Goal: Task Accomplishment & Management: Manage account settings

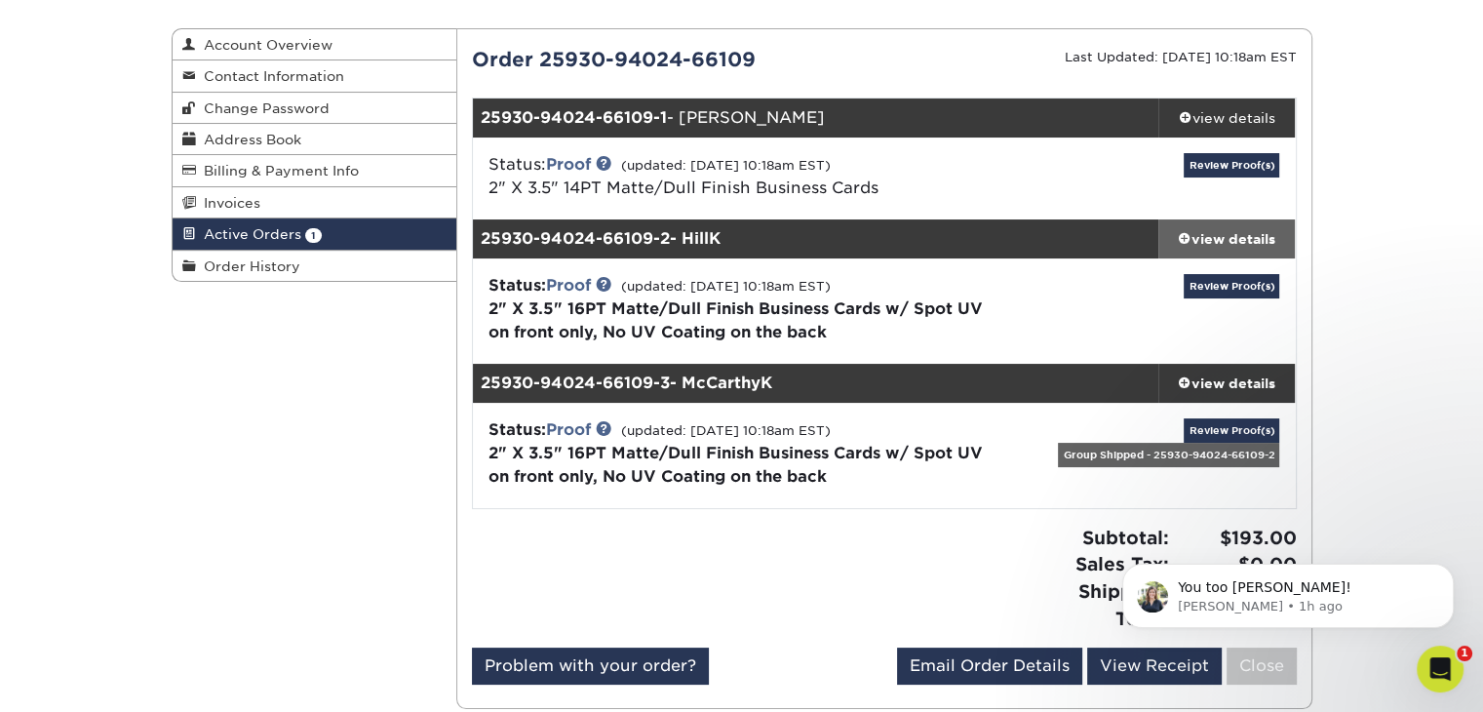
scroll to position [2161, 0]
click at [1220, 167] on link "Review Proof(s)" at bounding box center [1231, 165] width 96 height 24
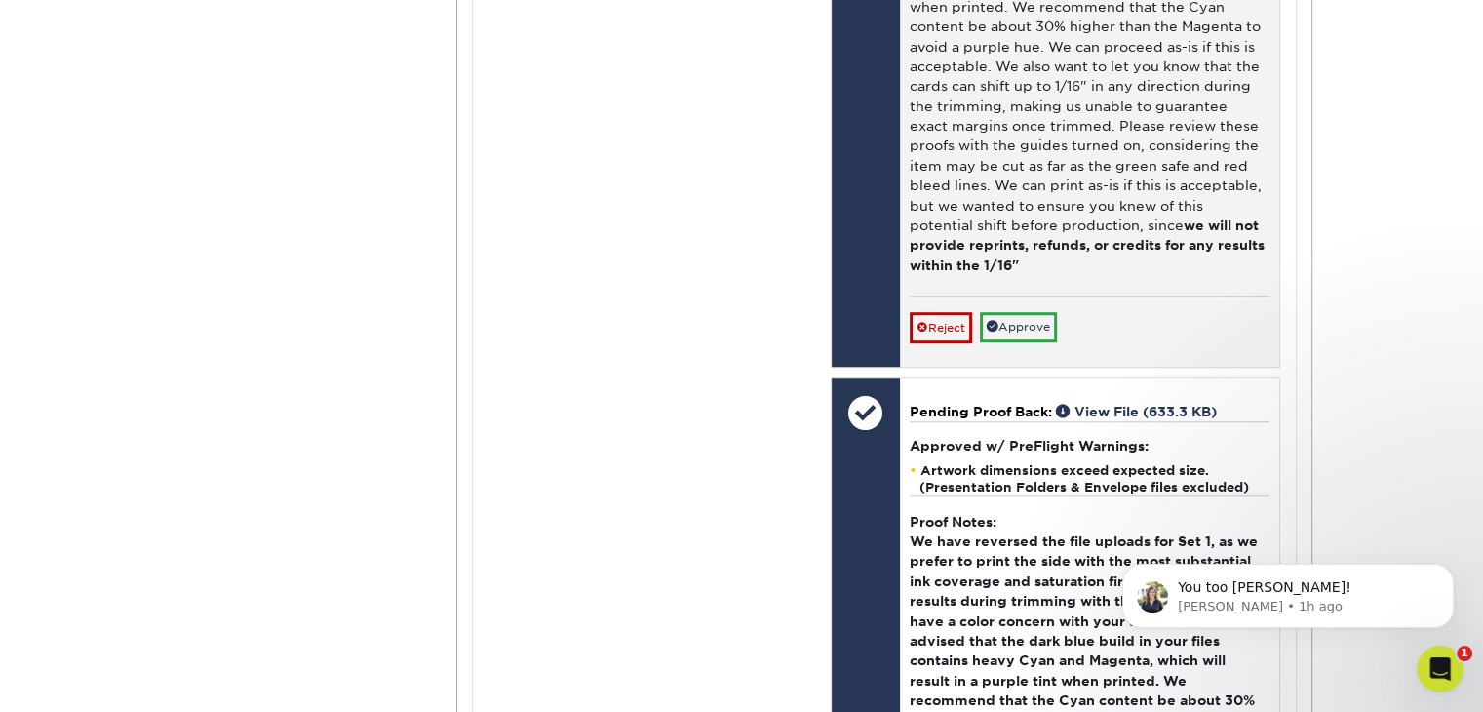
scroll to position [1462, 0]
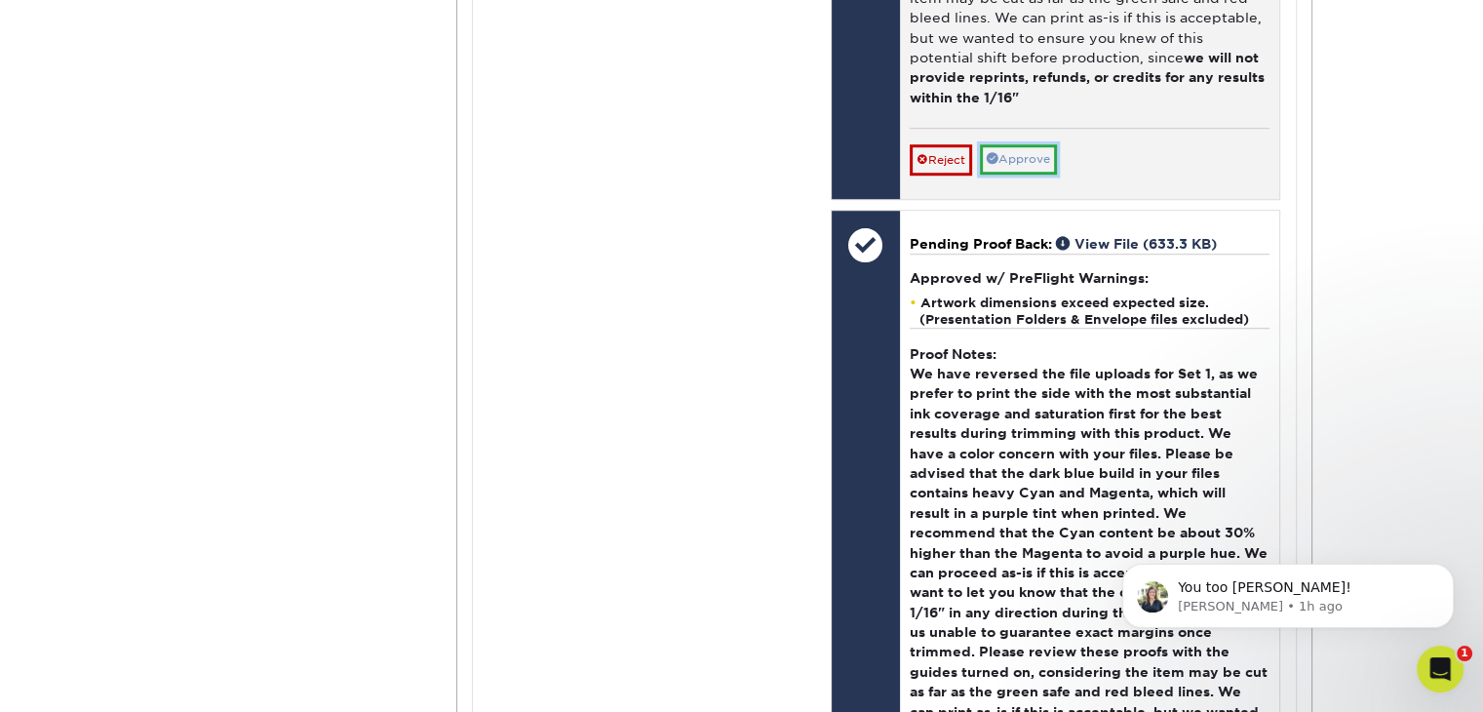
click at [1039, 157] on link "Approve" at bounding box center [1018, 159] width 77 height 30
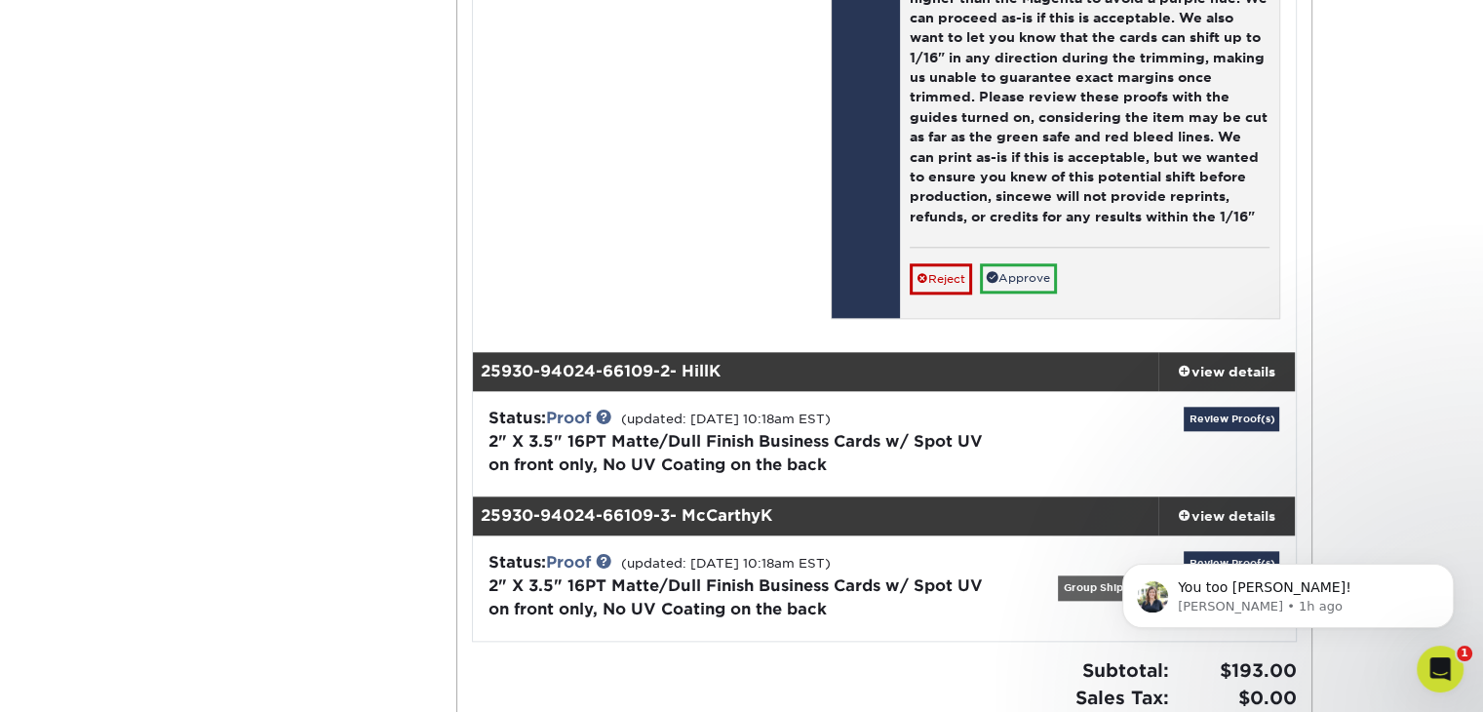
scroll to position [2145, 0]
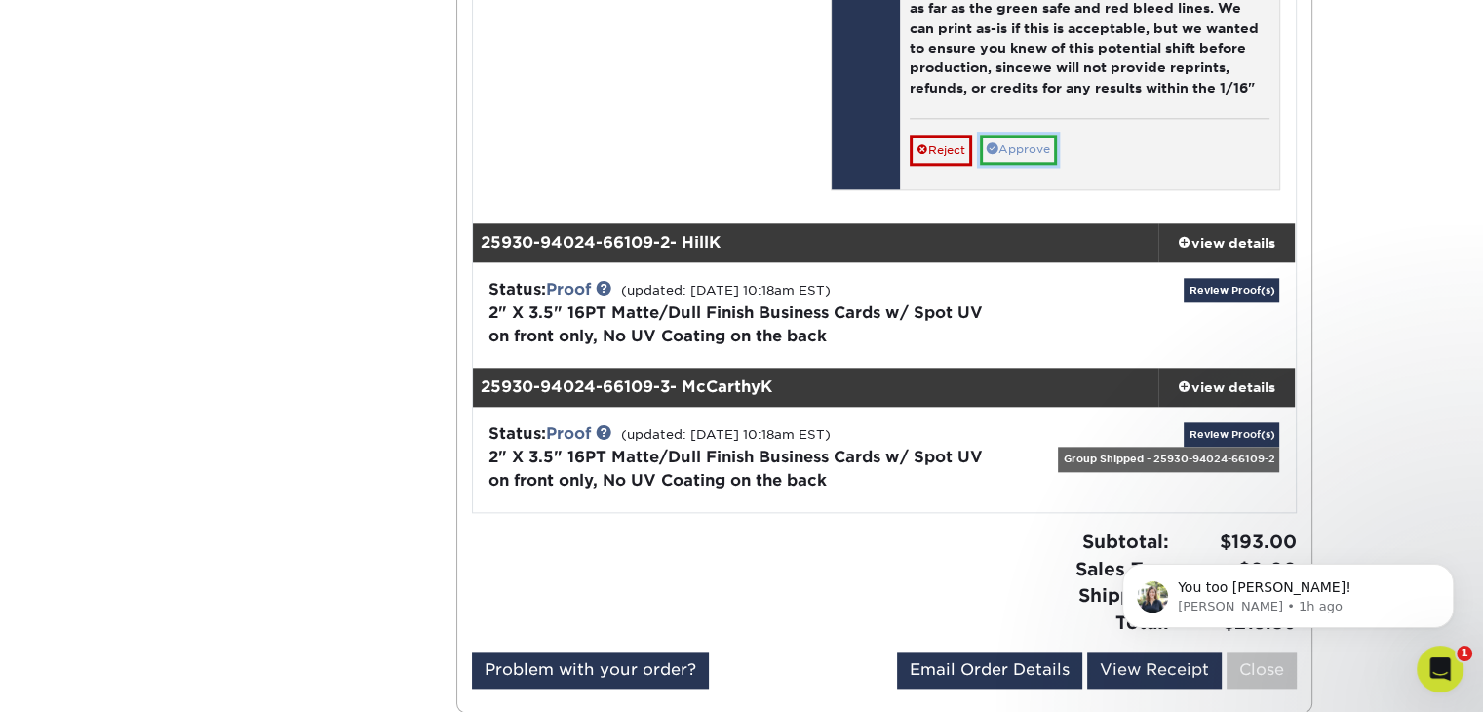
click at [1039, 150] on link "Approve" at bounding box center [1018, 150] width 77 height 30
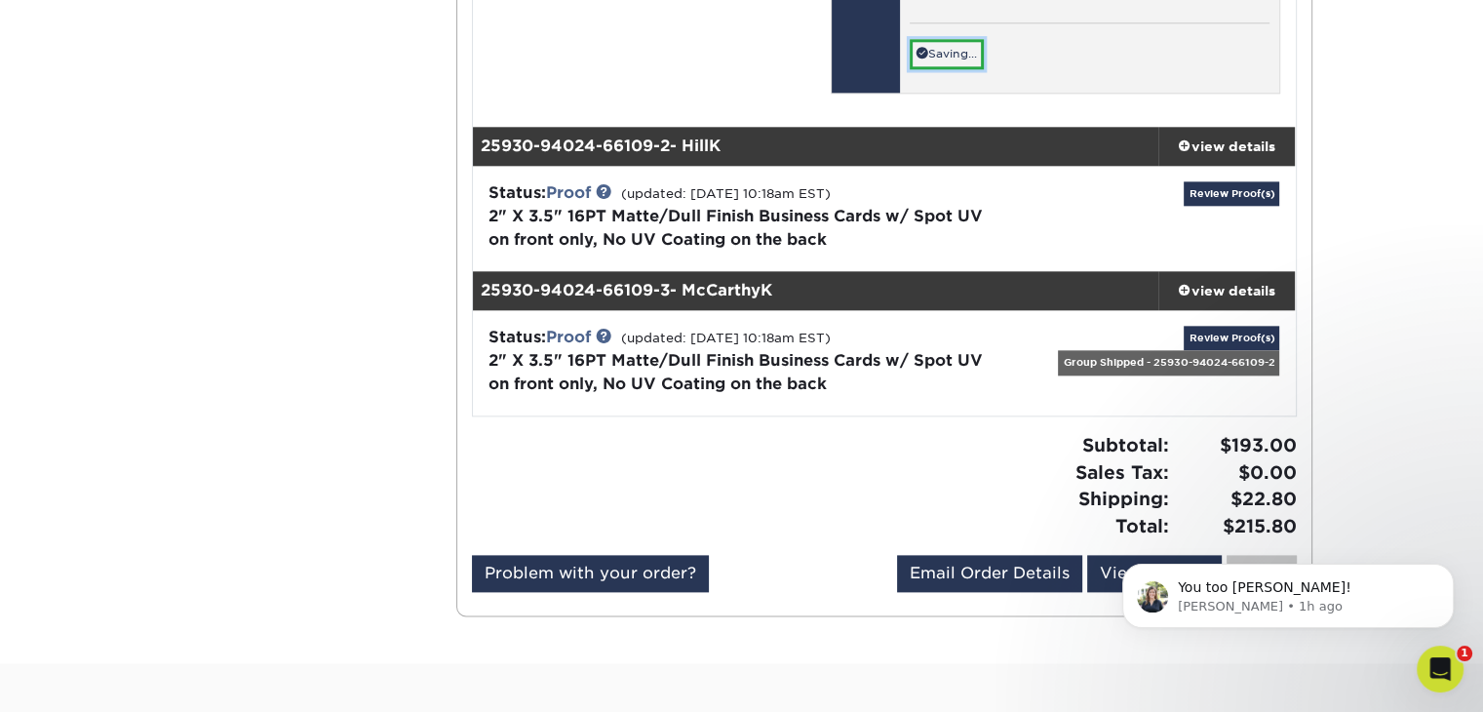
scroll to position [2340, 0]
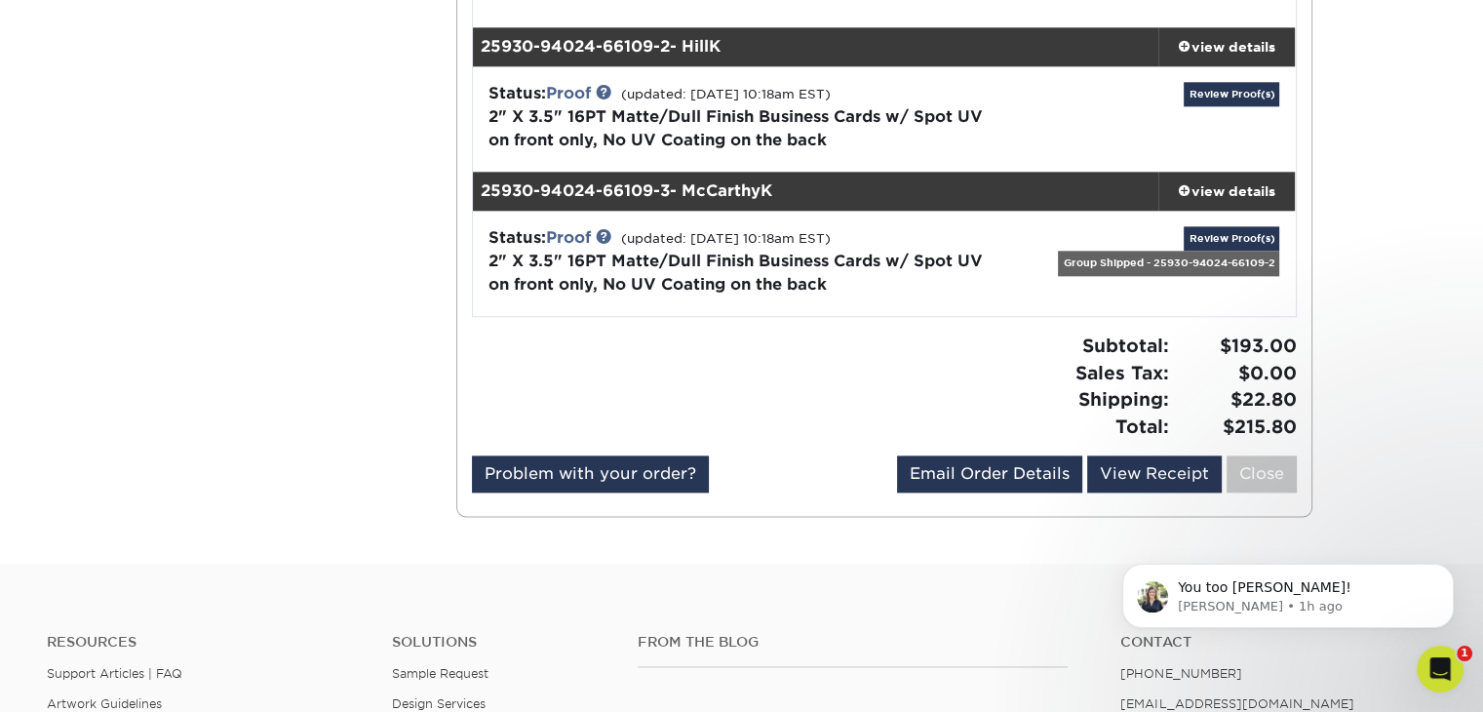
click at [1221, 90] on div "Review Proof(s)" at bounding box center [1157, 119] width 273 height 74
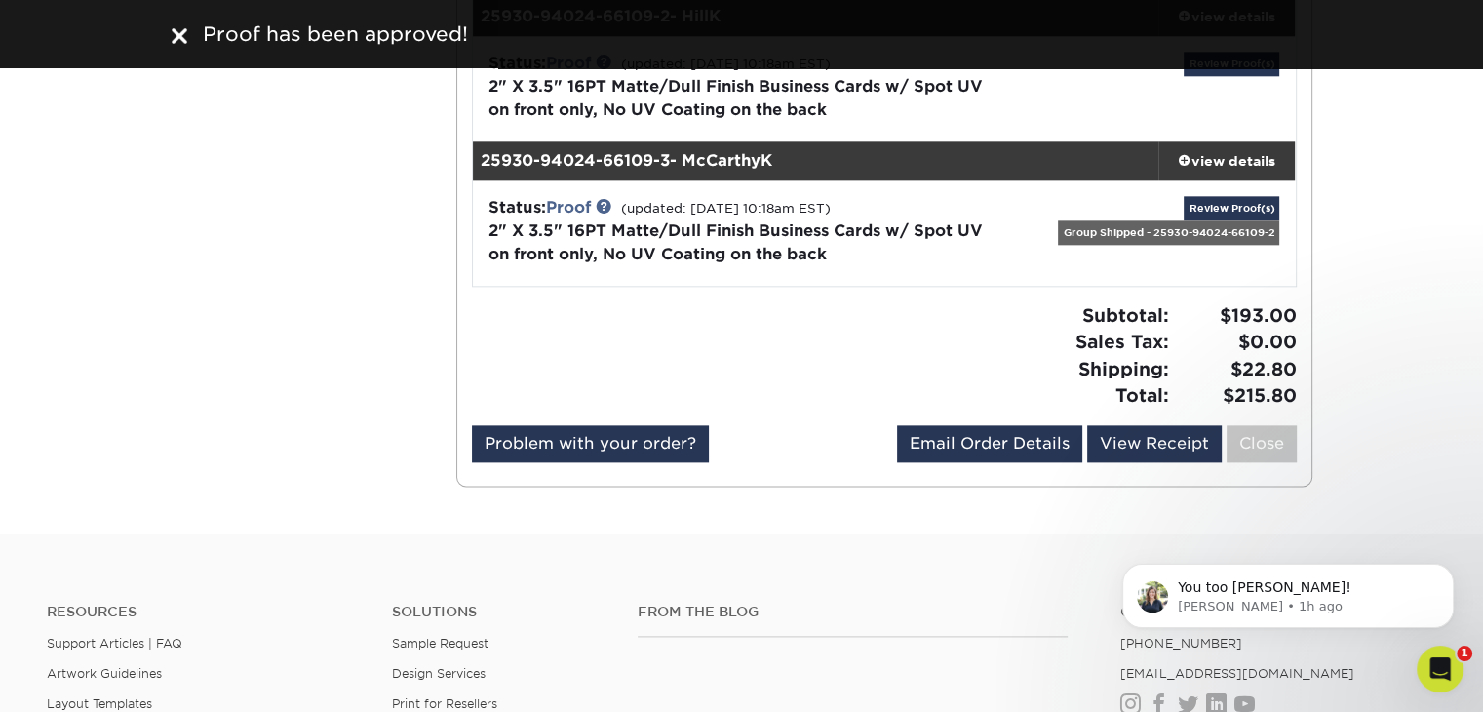
scroll to position [2145, 0]
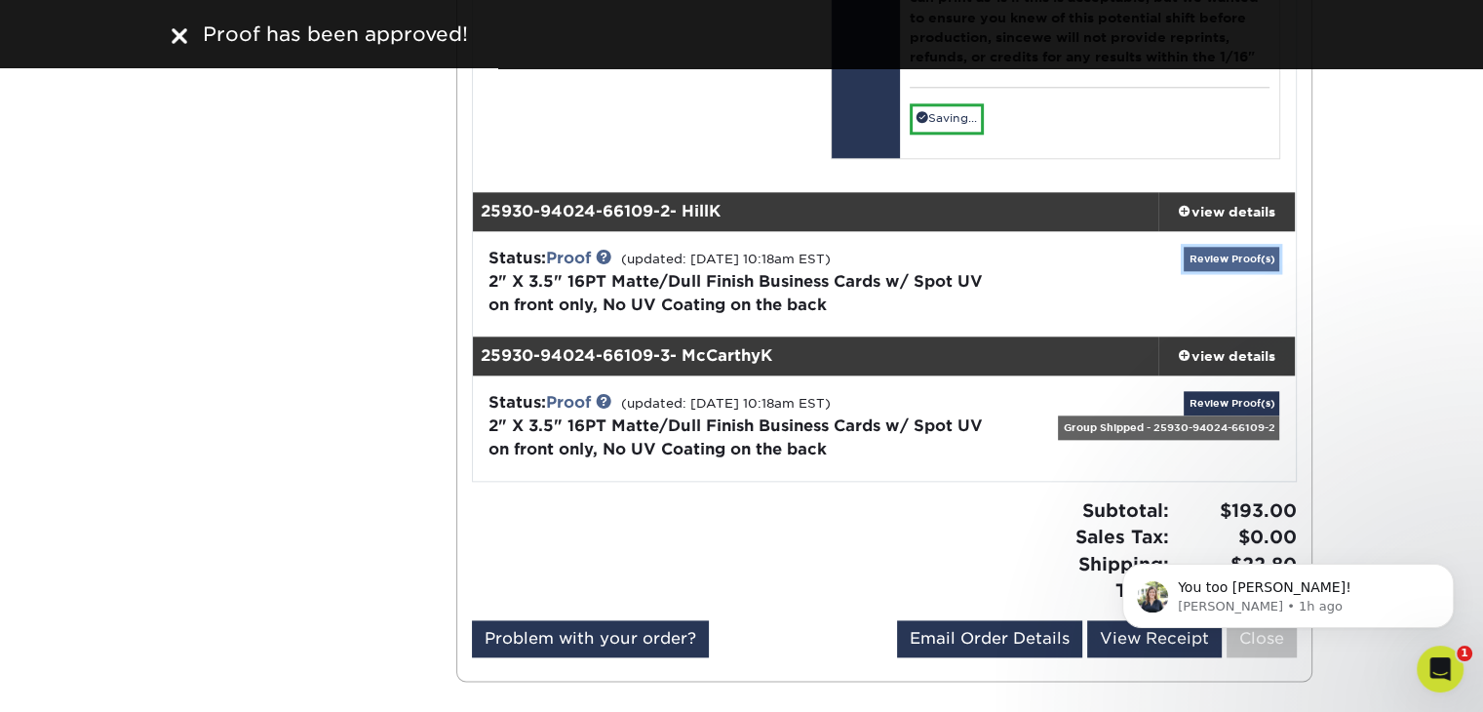
click at [1232, 259] on link "Review Proof(s)" at bounding box center [1231, 259] width 96 height 24
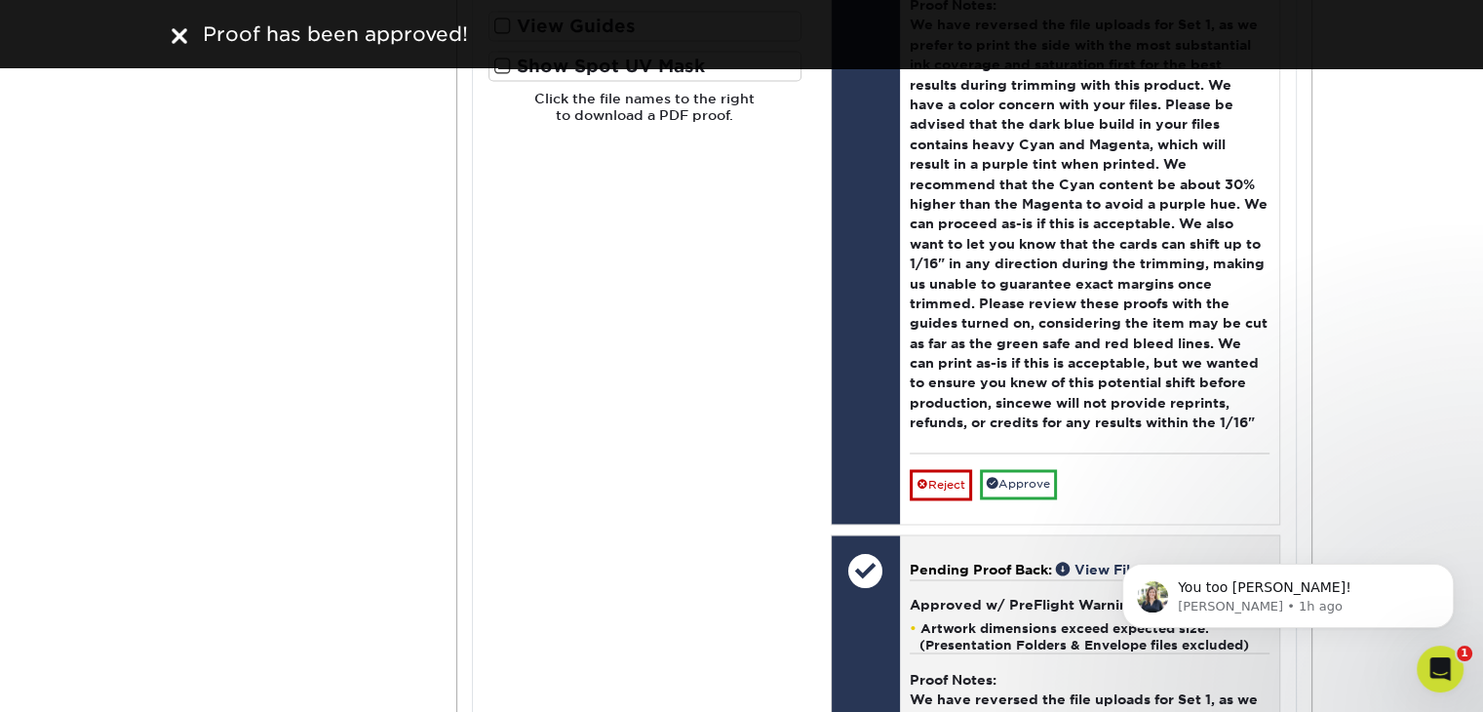
scroll to position [3412, 0]
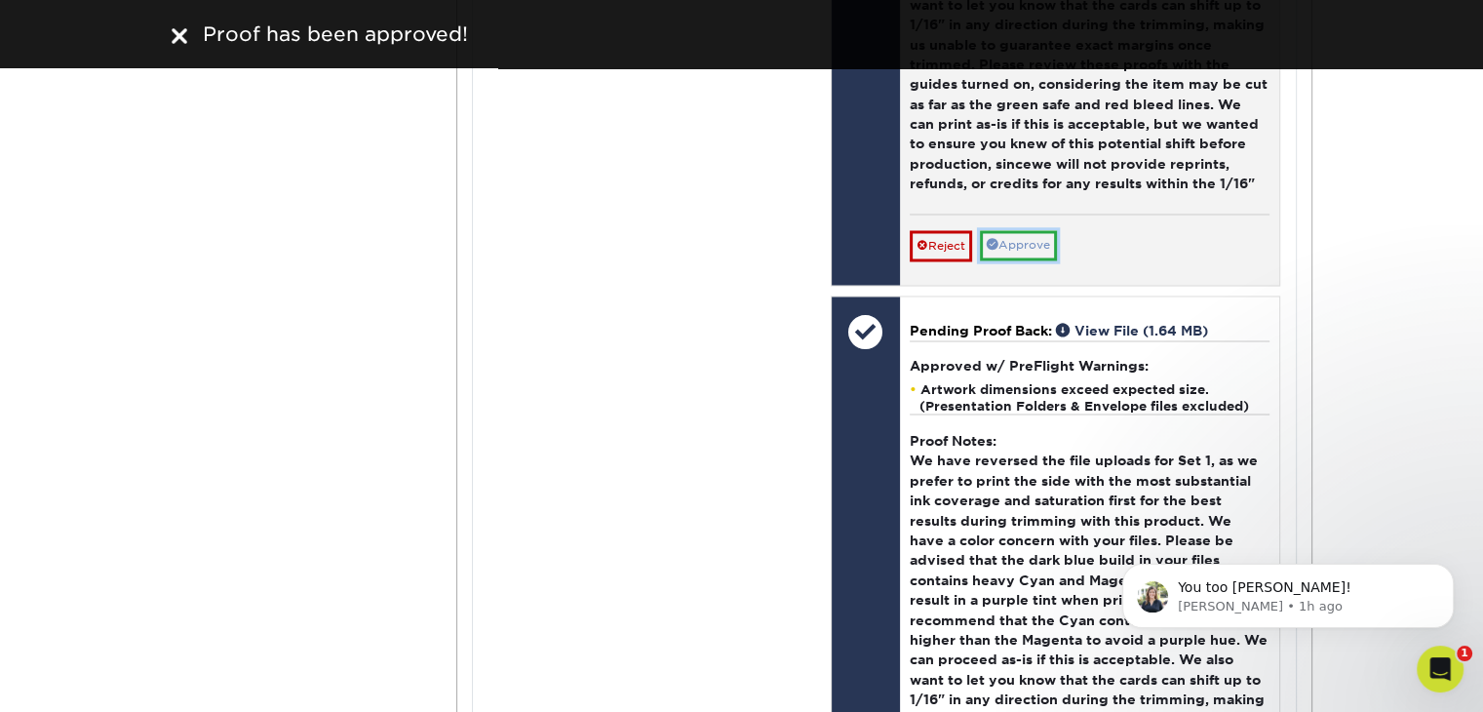
click at [1017, 250] on link "Approve" at bounding box center [1018, 245] width 77 height 30
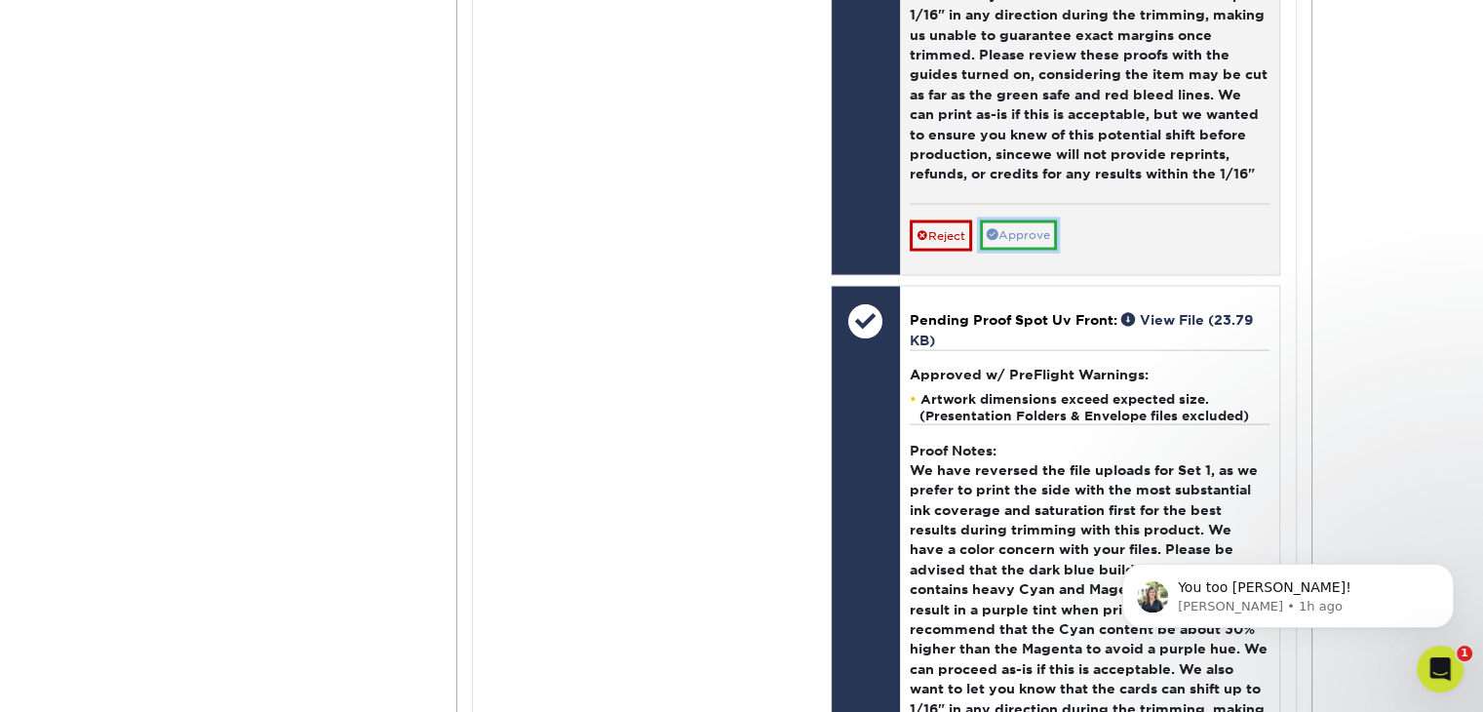
click at [1010, 231] on link "Approve" at bounding box center [1018, 235] width 77 height 30
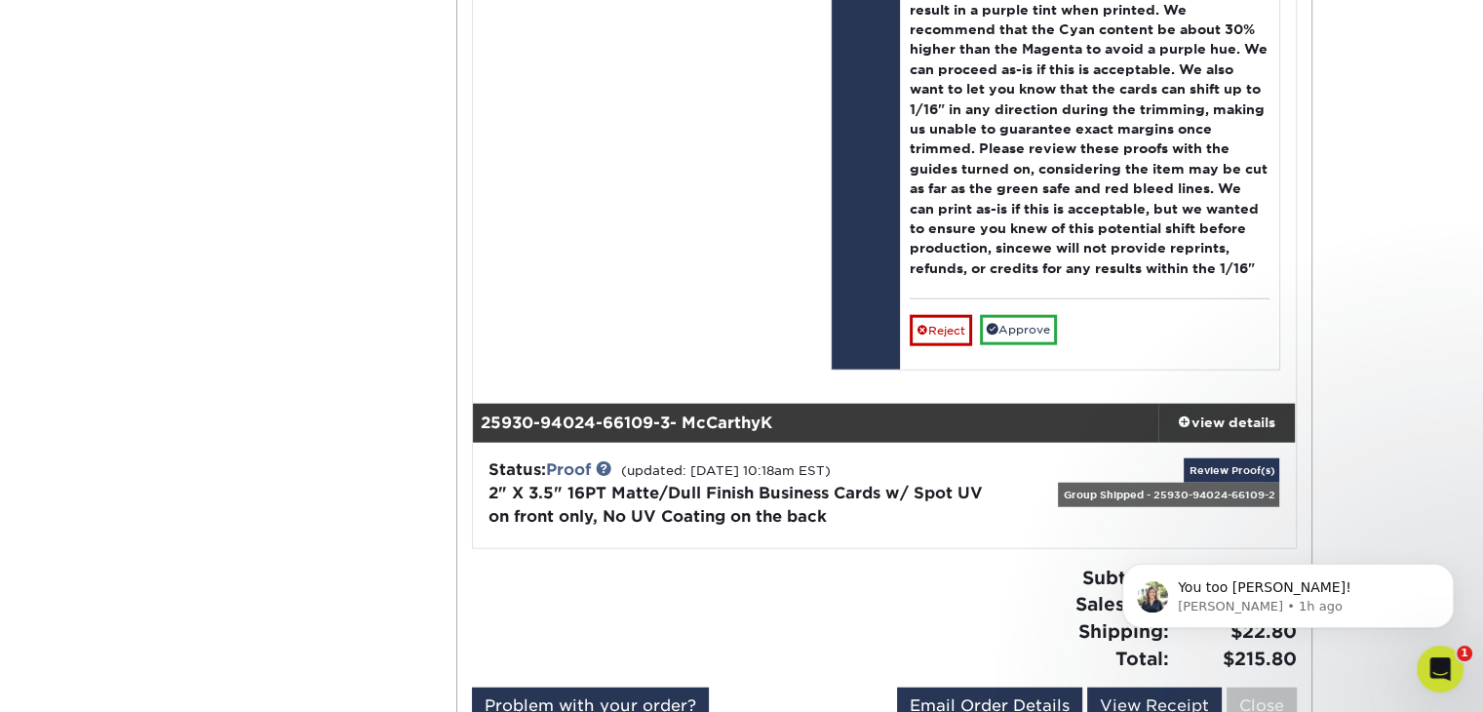
scroll to position [4777, 0]
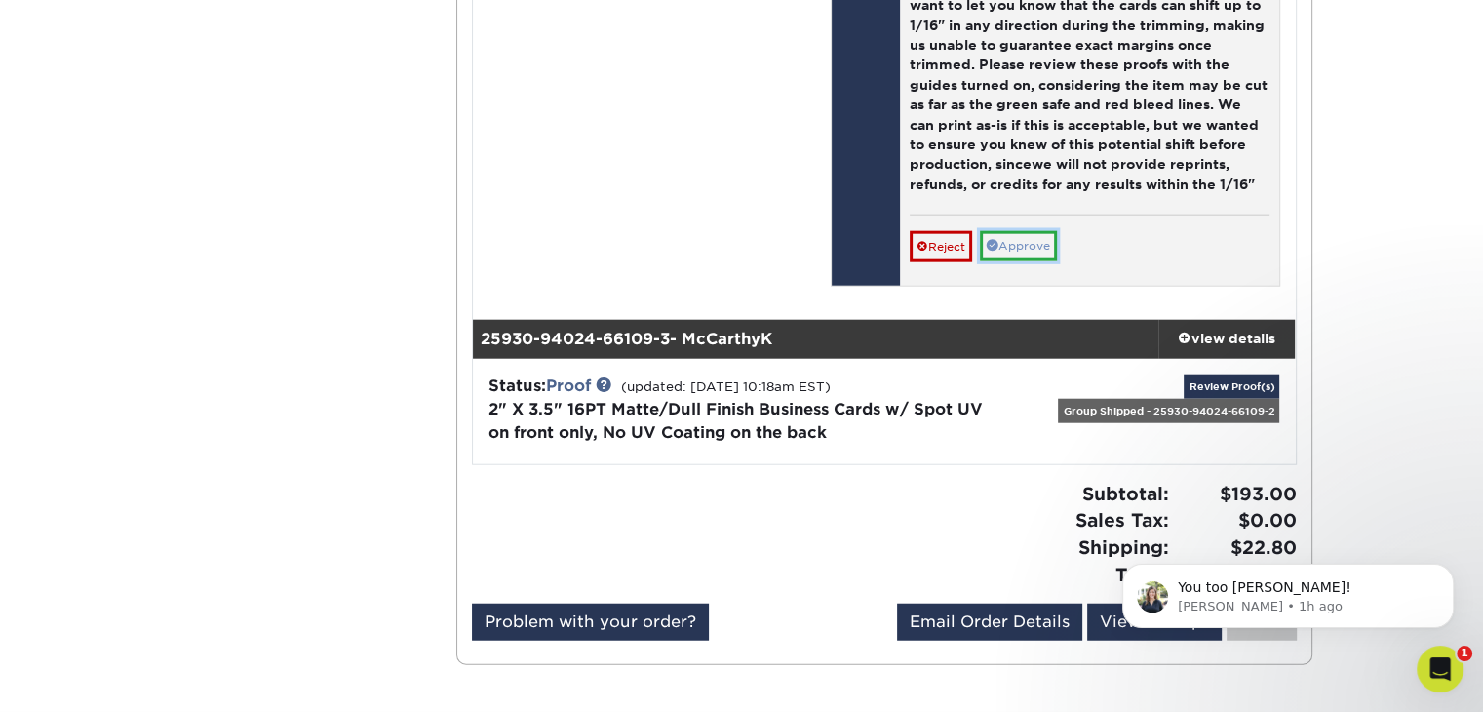
click at [1041, 247] on link "Approve" at bounding box center [1018, 246] width 77 height 30
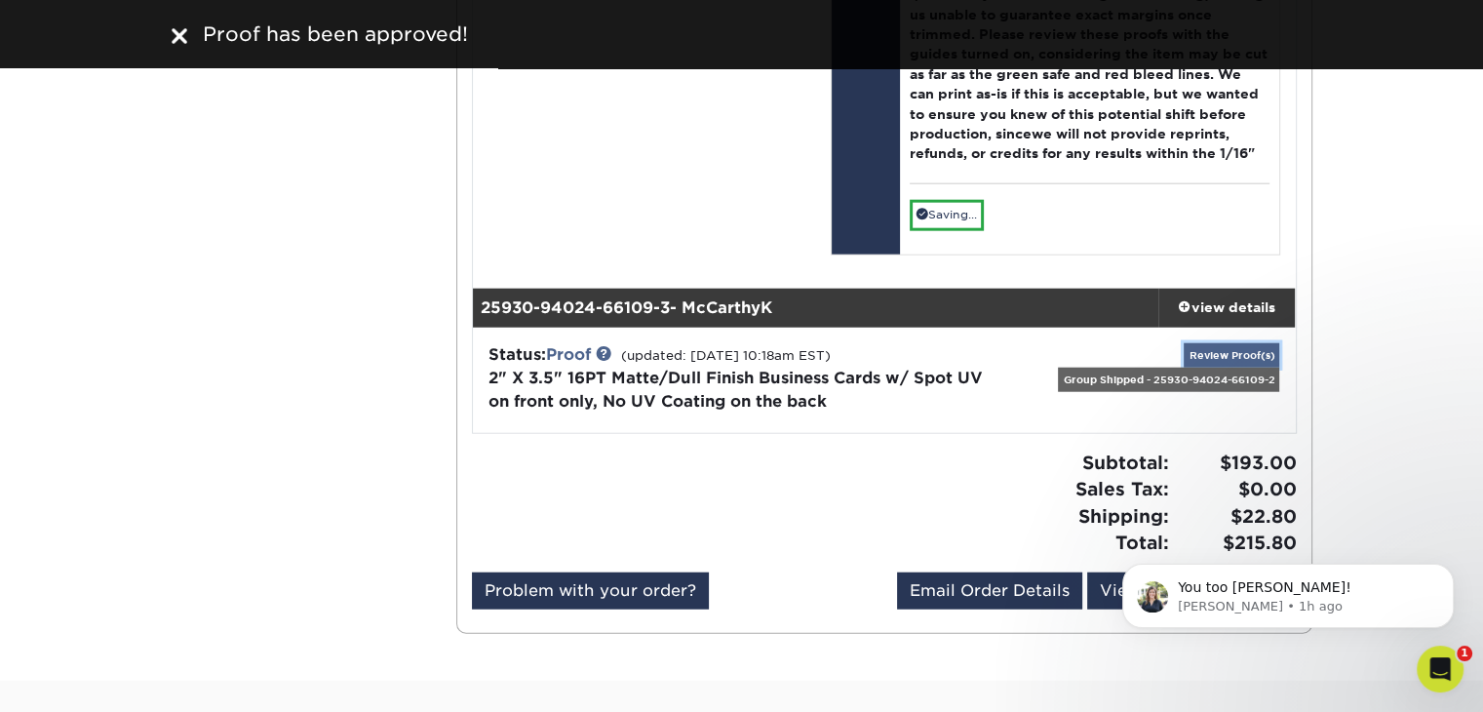
click at [1210, 348] on link "Review Proof(s)" at bounding box center [1231, 355] width 96 height 24
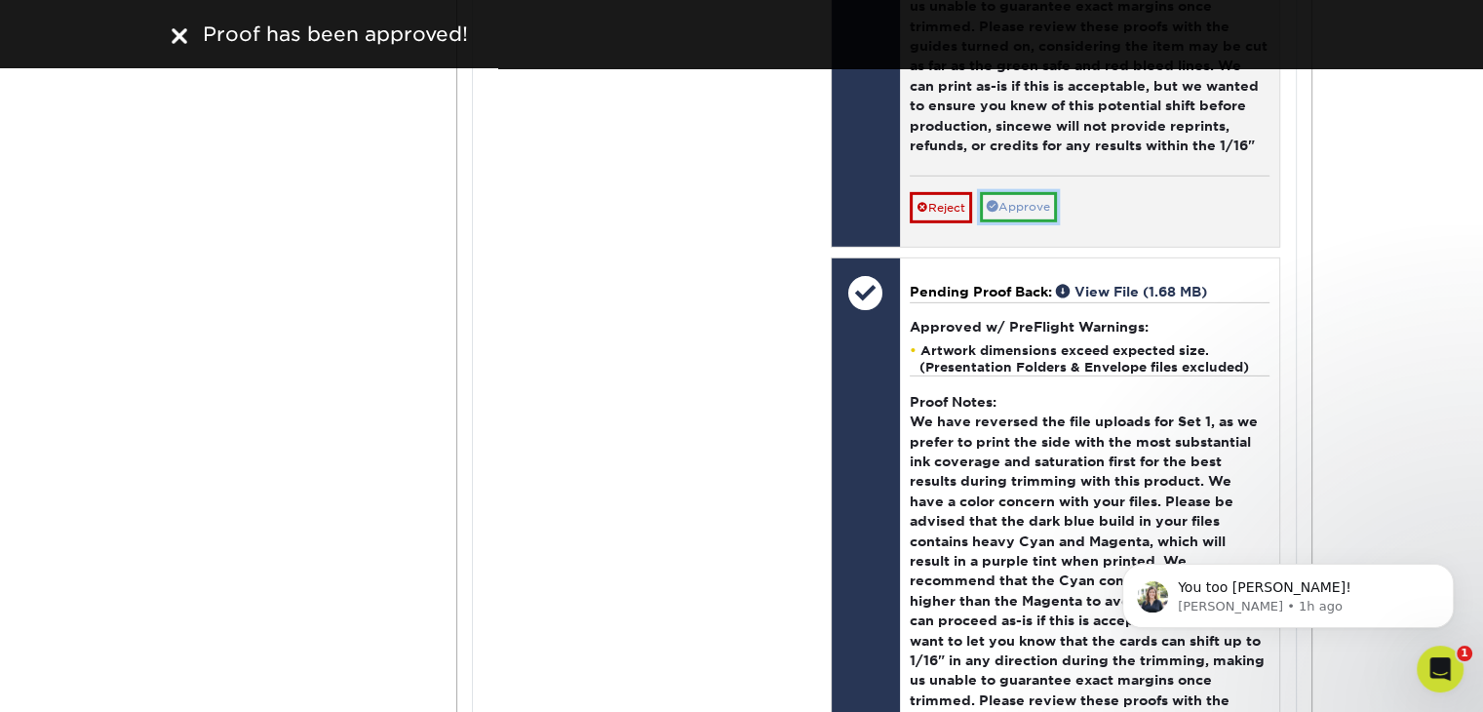
click at [1014, 211] on link "Approve" at bounding box center [1018, 207] width 77 height 30
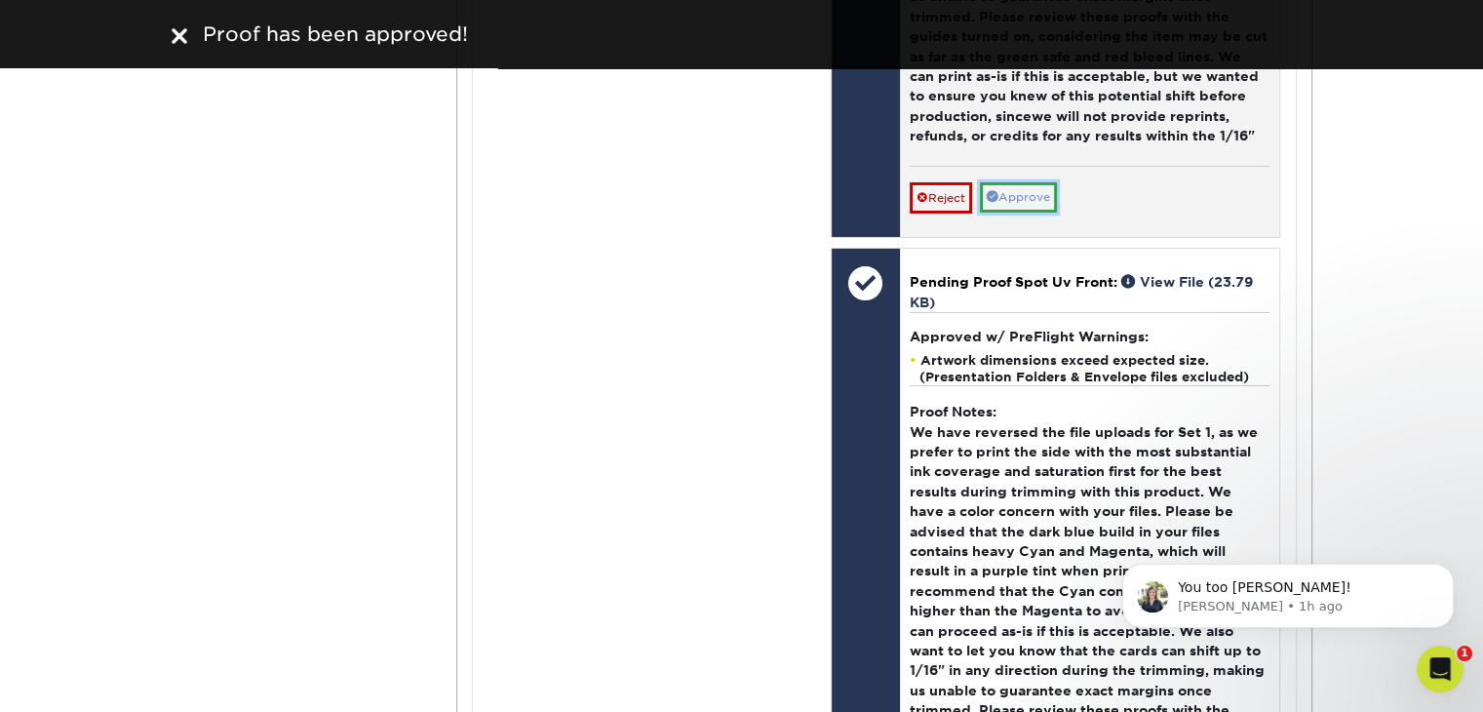
click at [1028, 195] on link "Approve" at bounding box center [1018, 197] width 77 height 30
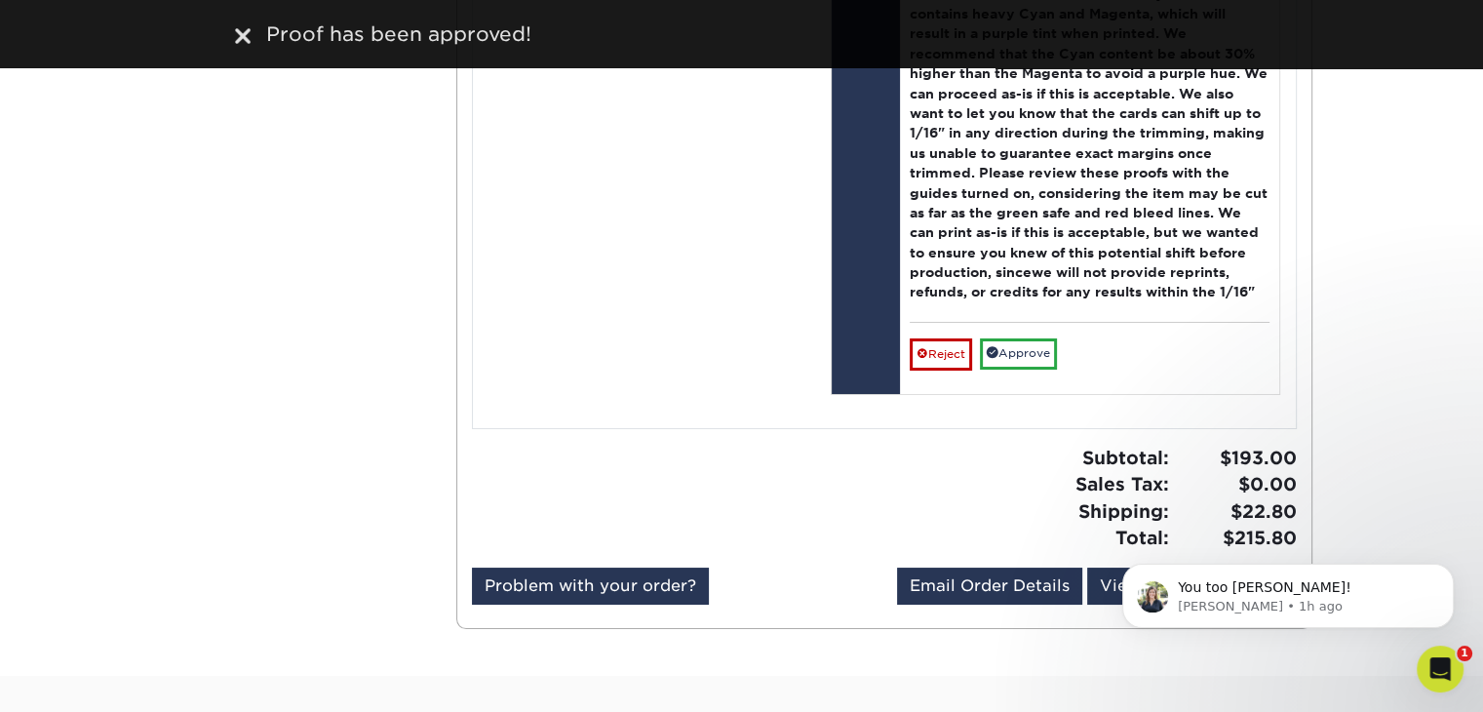
scroll to position [7473, 0]
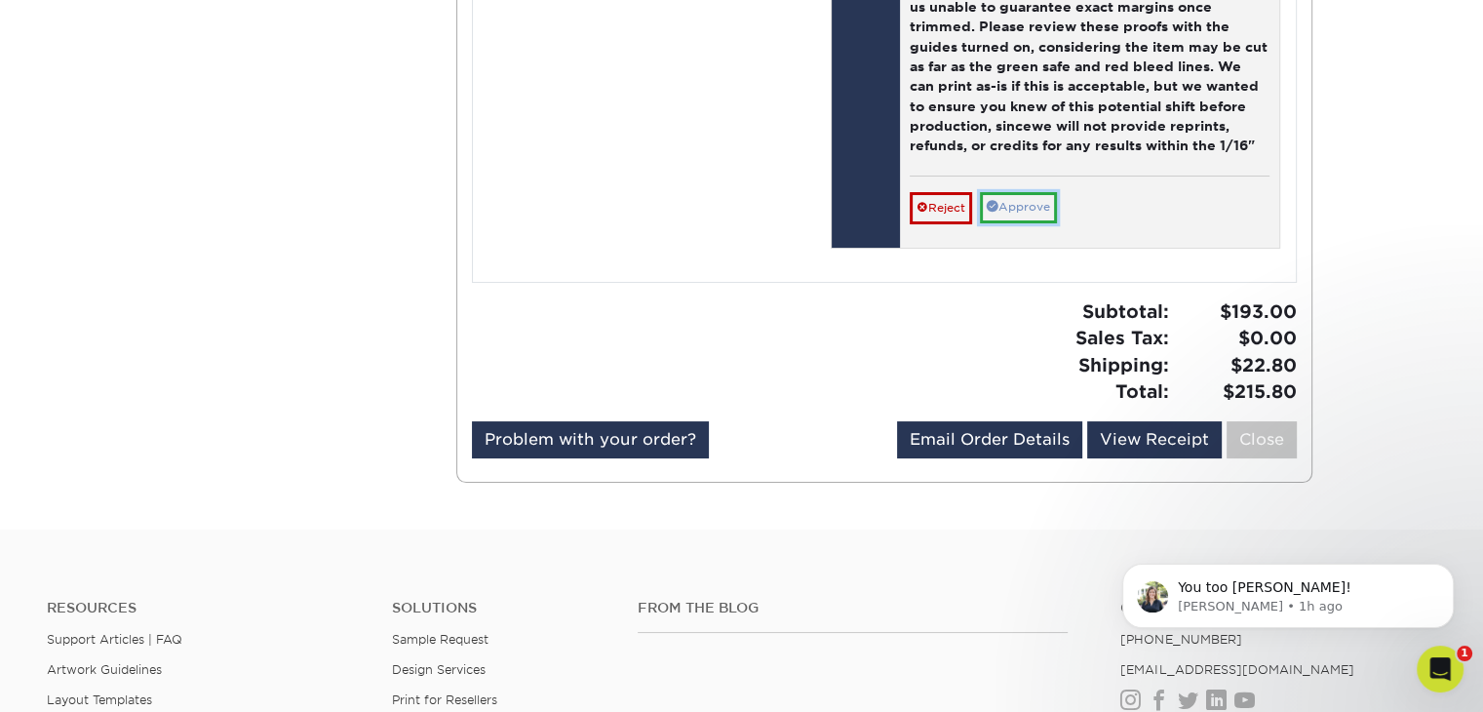
click at [1041, 208] on link "Approve" at bounding box center [1018, 207] width 77 height 30
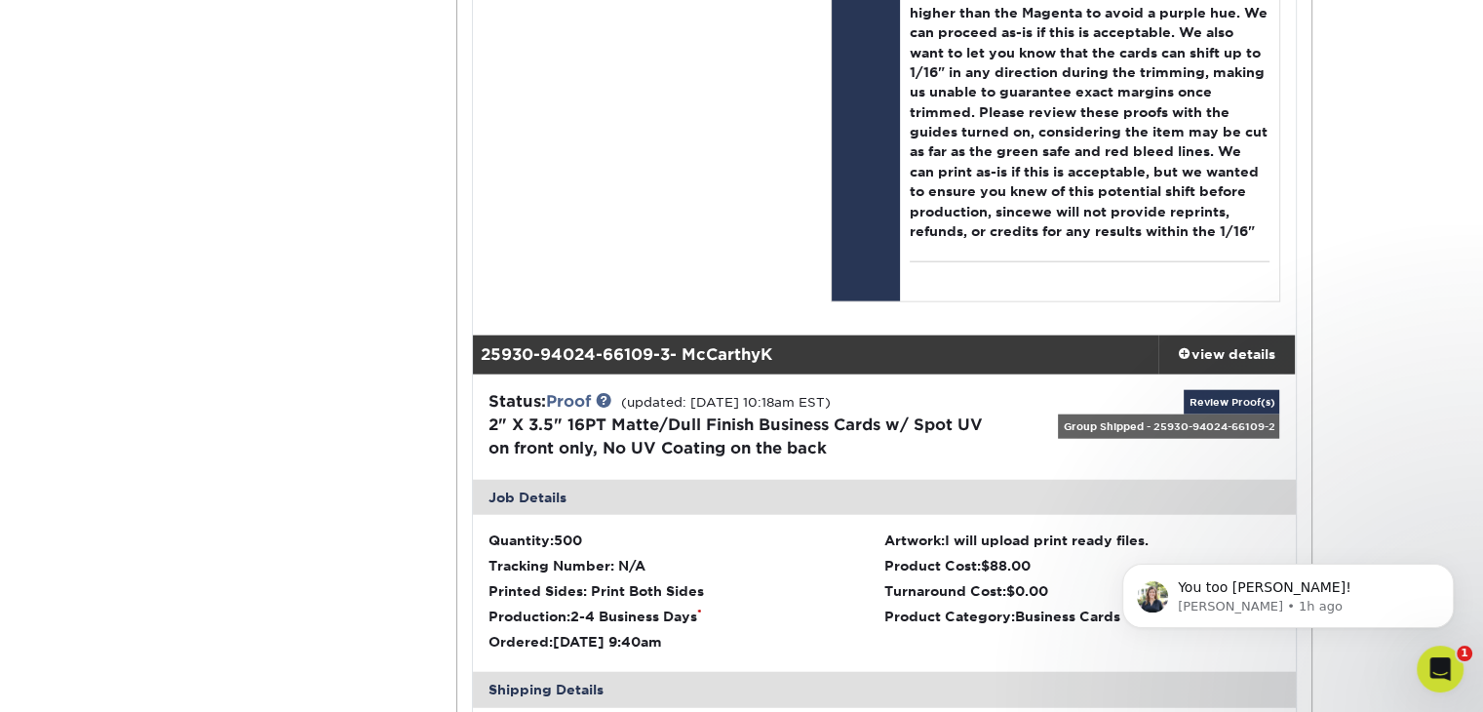
scroll to position [4646, 0]
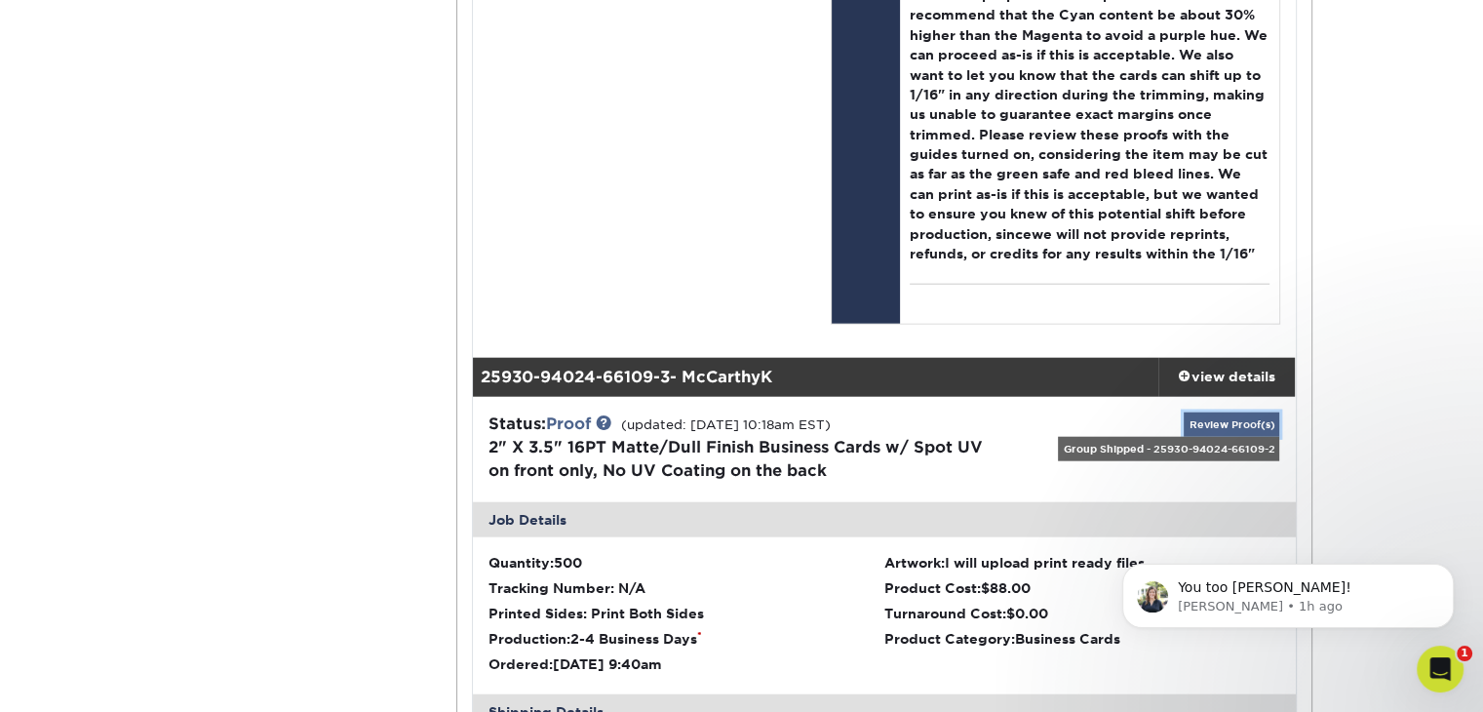
click at [1237, 412] on link "Review Proof(s)" at bounding box center [1231, 424] width 96 height 24
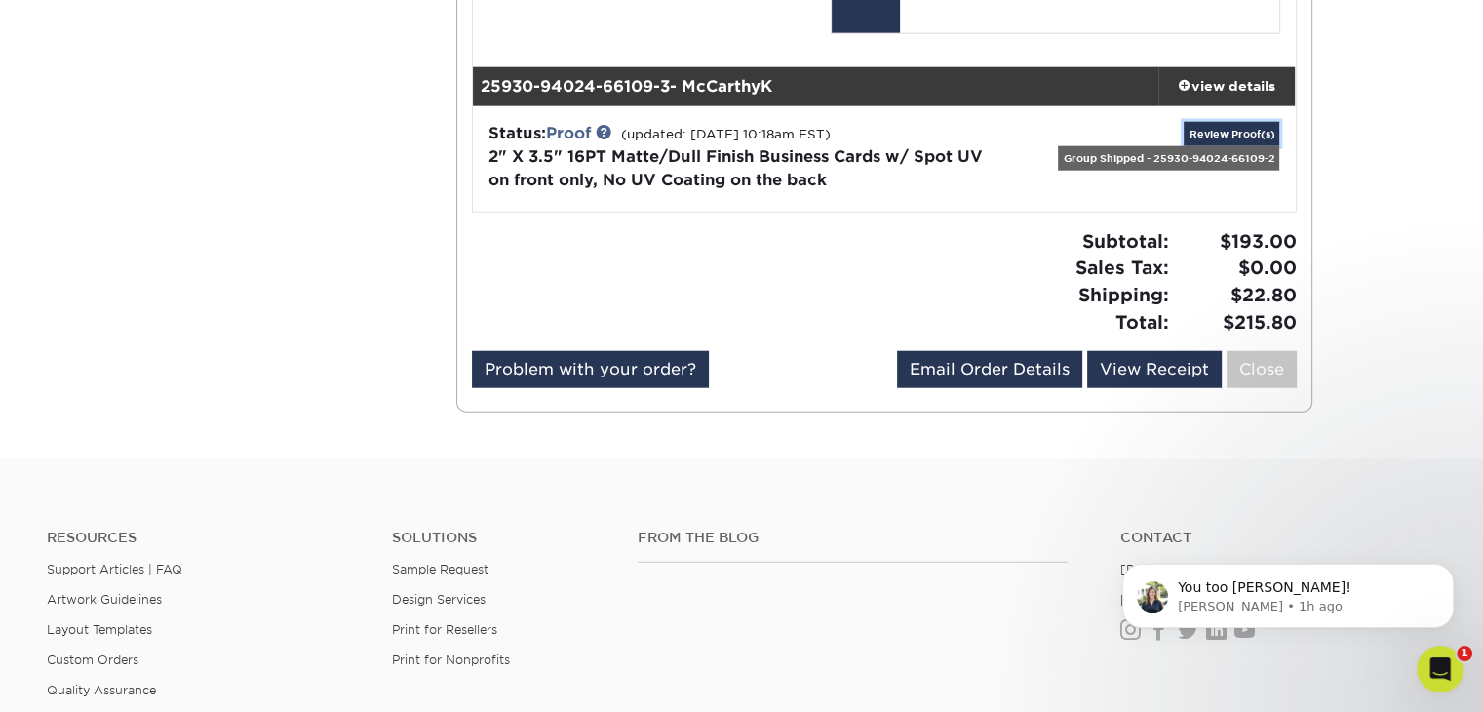
scroll to position [4938, 0]
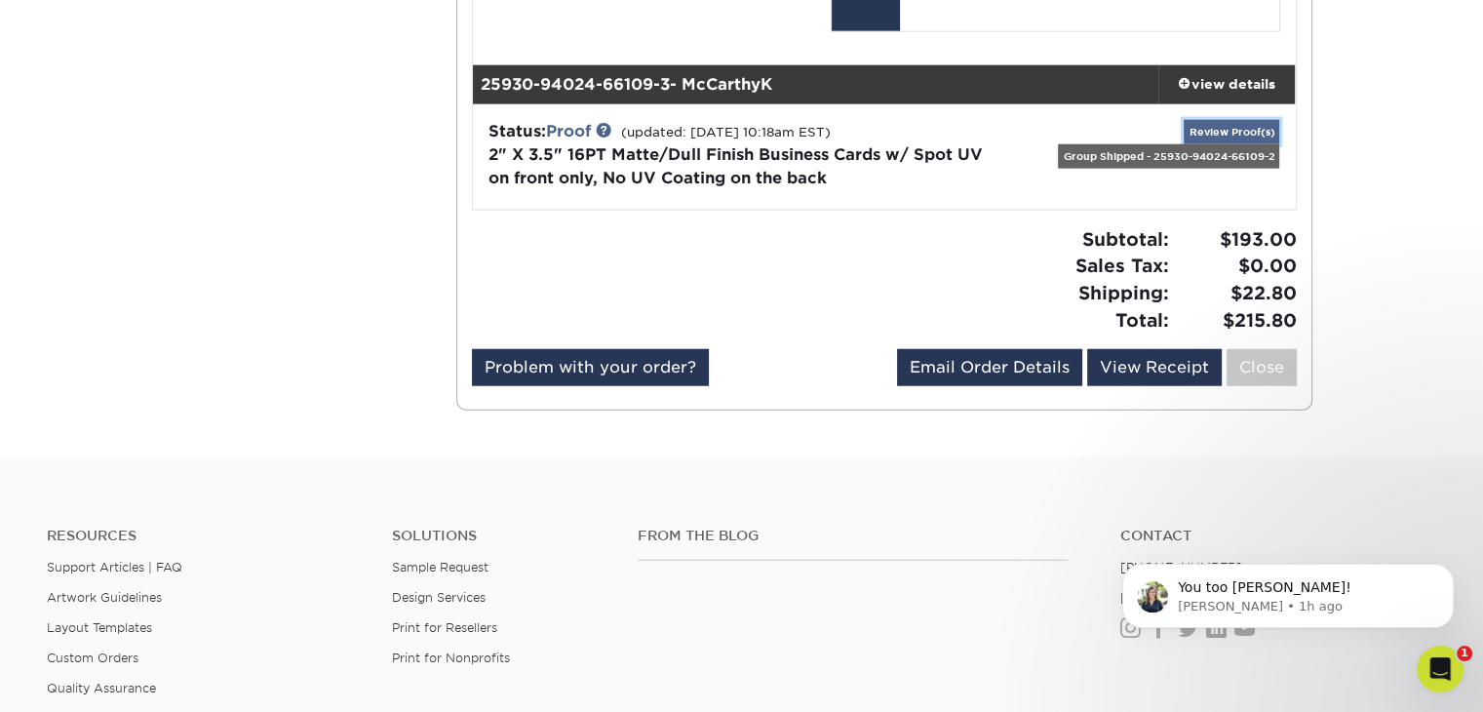
click at [1220, 129] on link "Review Proof(s)" at bounding box center [1231, 132] width 96 height 24
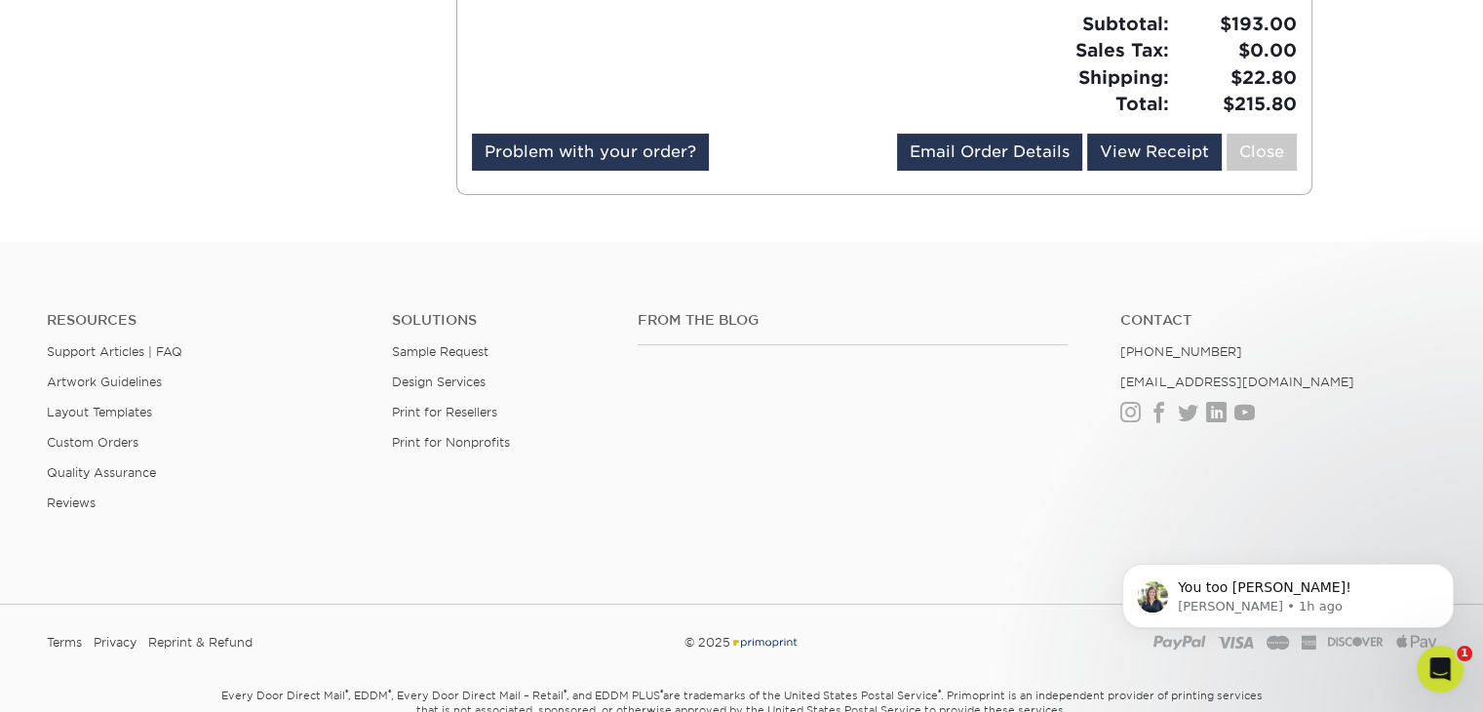
scroll to position [7761, 0]
